Goal: Task Accomplishment & Management: Manage account settings

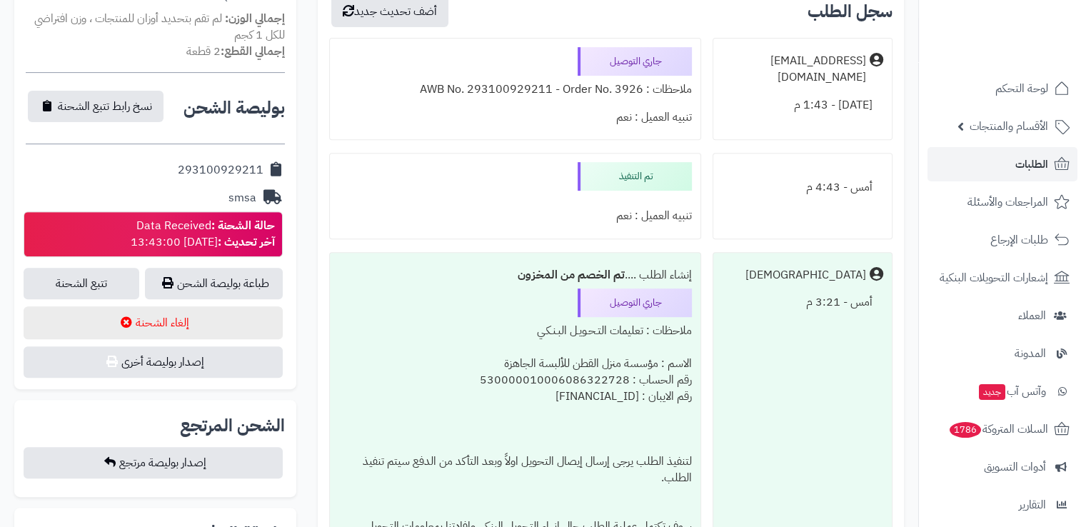
scroll to position [557, 0]
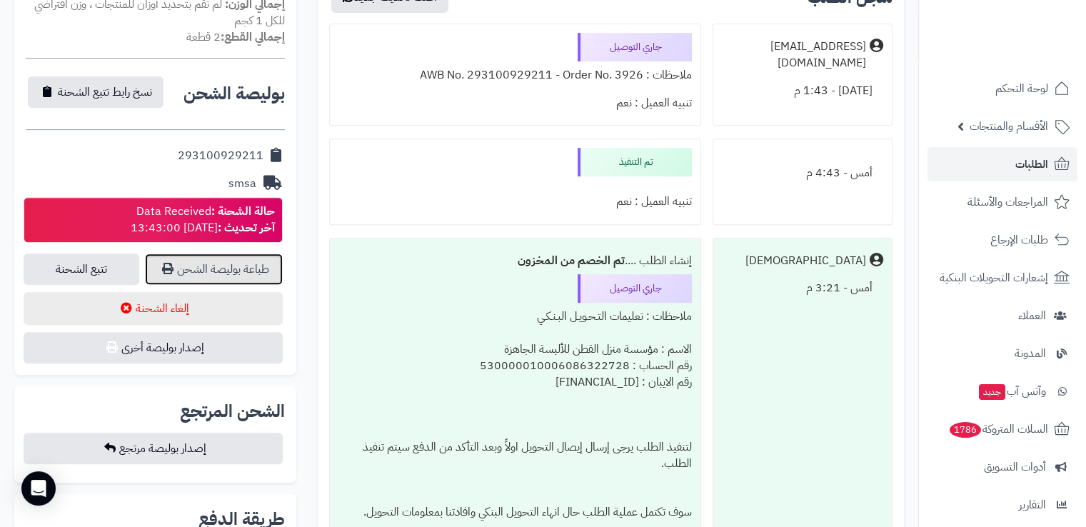
click at [241, 270] on link "طباعة بوليصة الشحن" at bounding box center [214, 268] width 138 height 31
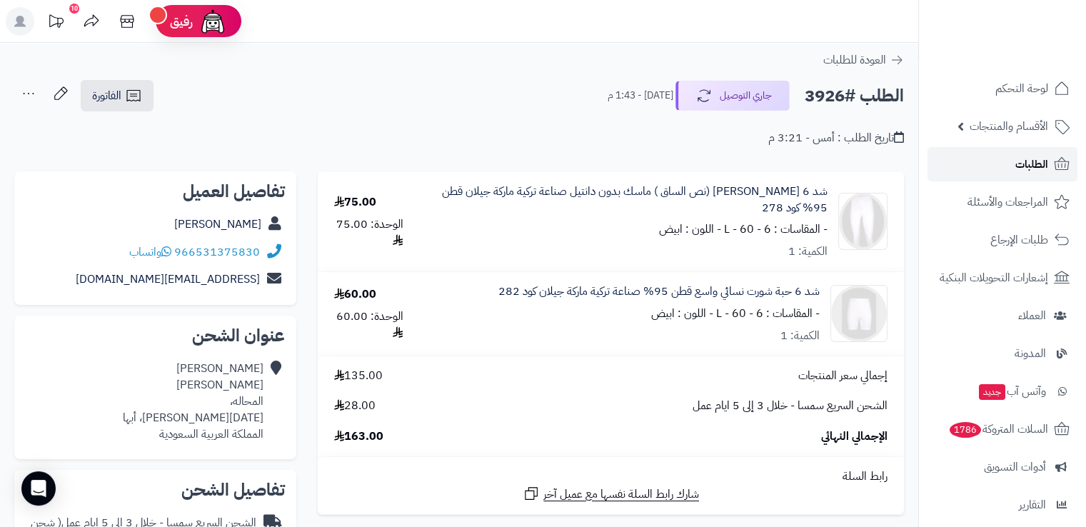
click at [997, 162] on link "الطلبات" at bounding box center [1002, 164] width 150 height 34
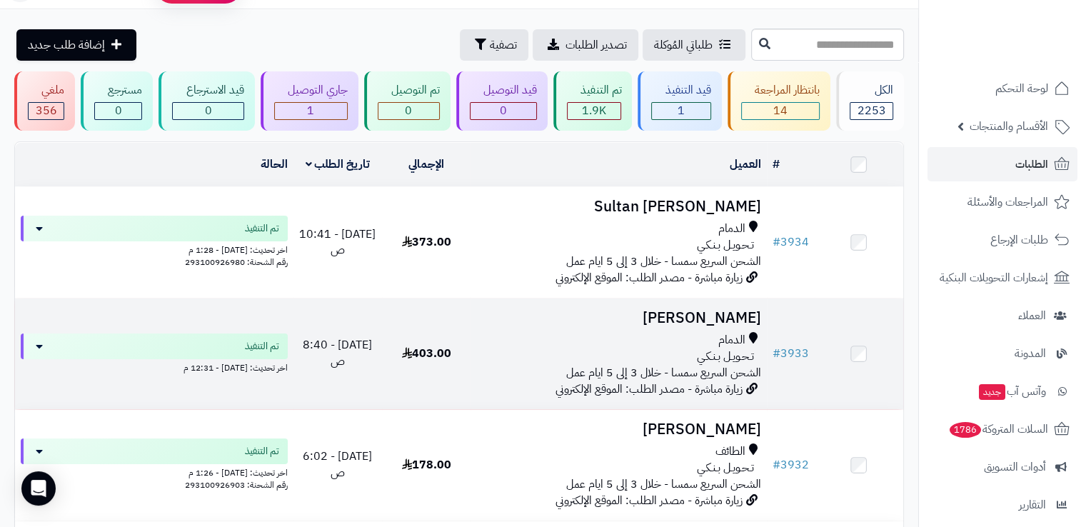
scroll to position [34, 0]
click at [522, 344] on div "الدمام" at bounding box center [618, 339] width 284 height 16
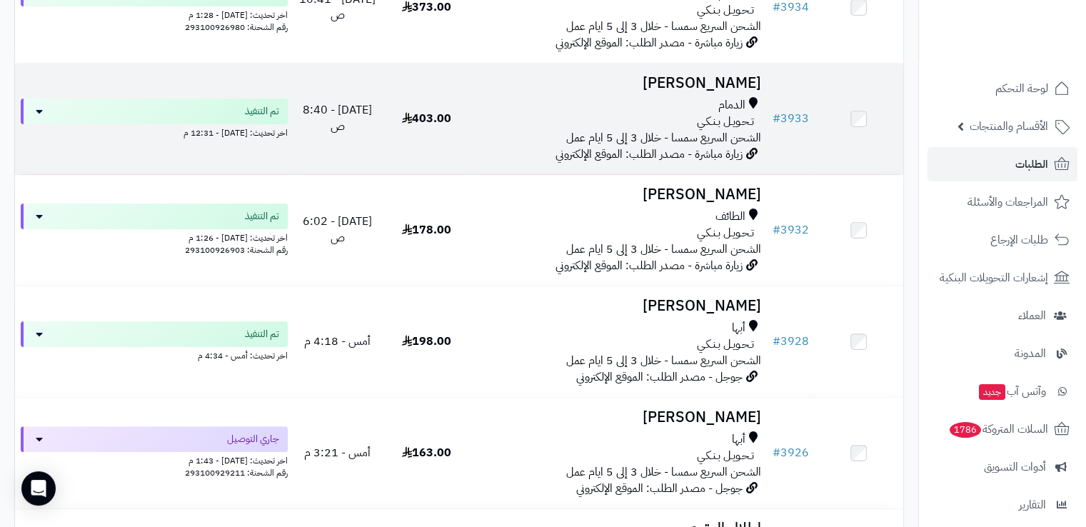
scroll to position [273, 0]
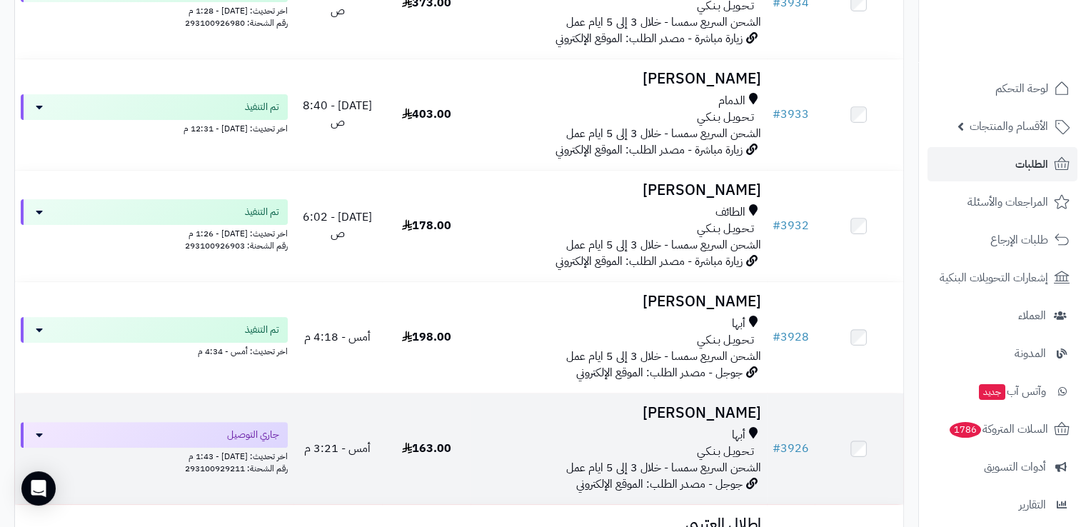
click at [344, 448] on span "أمس - 3:21 م" at bounding box center [337, 448] width 66 height 17
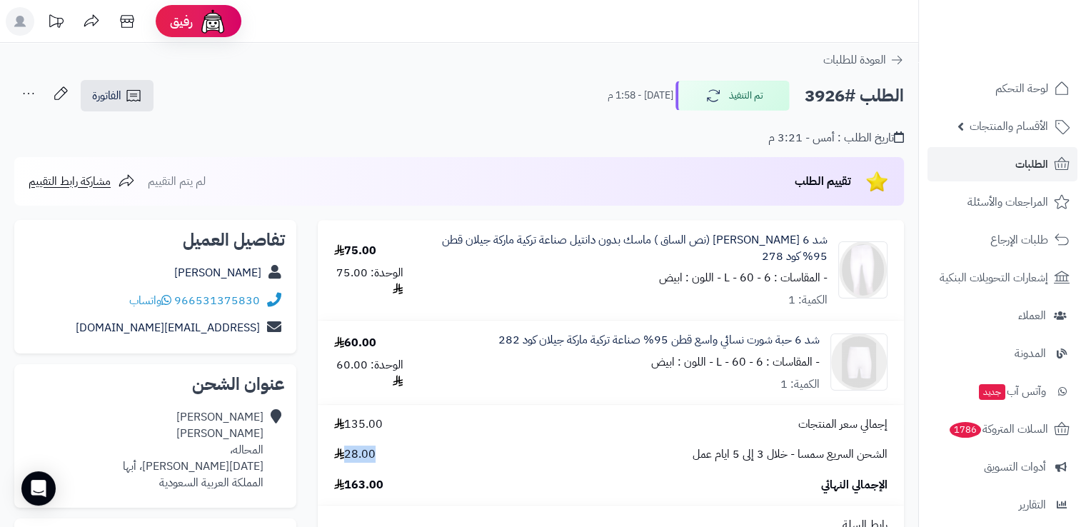
click at [344, 448] on span "28.00" at bounding box center [354, 454] width 41 height 16
